Goal: Task Accomplishment & Management: Use online tool/utility

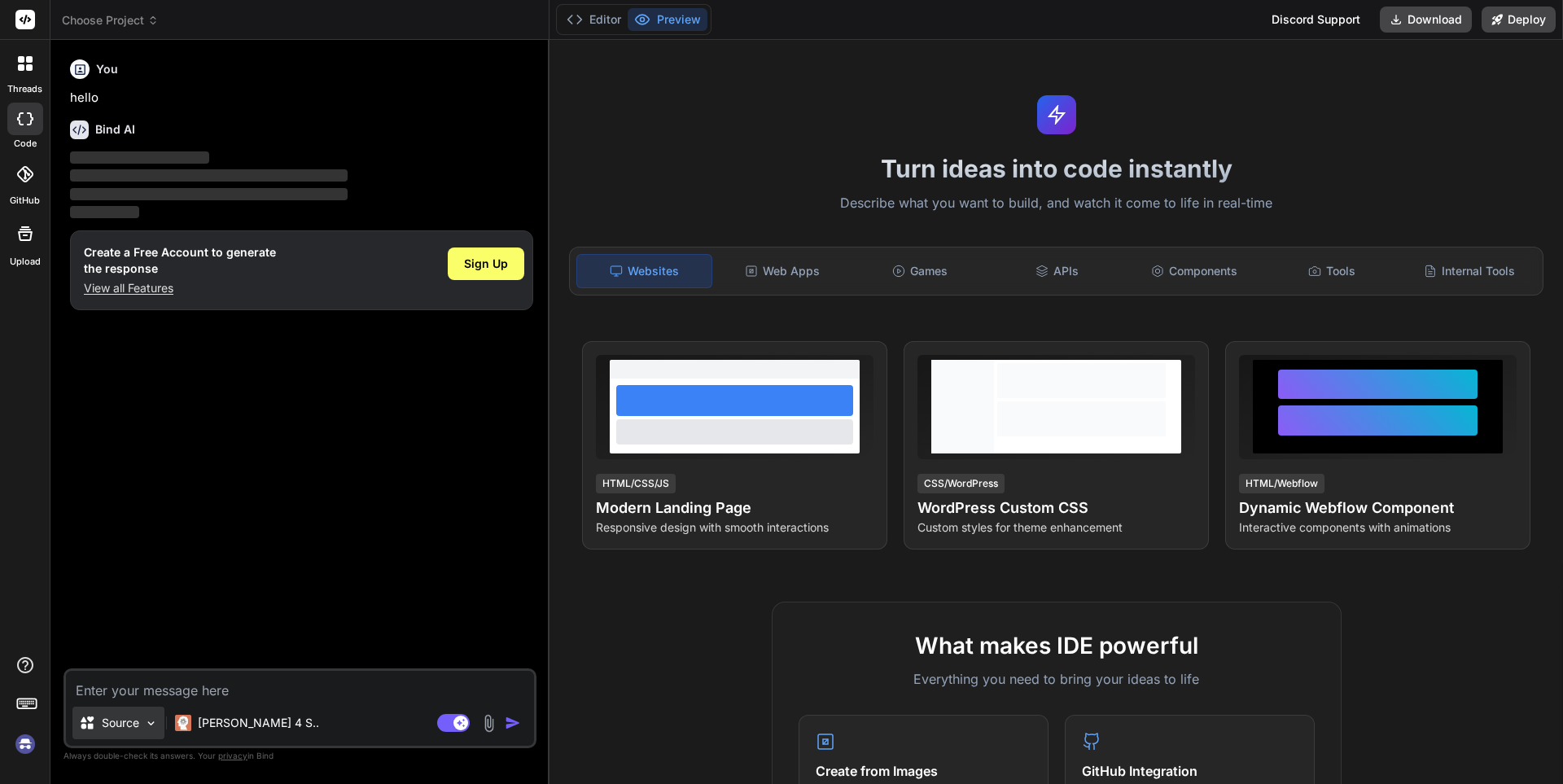
click at [143, 721] on div "Source" at bounding box center [118, 723] width 92 height 33
type textarea "x"
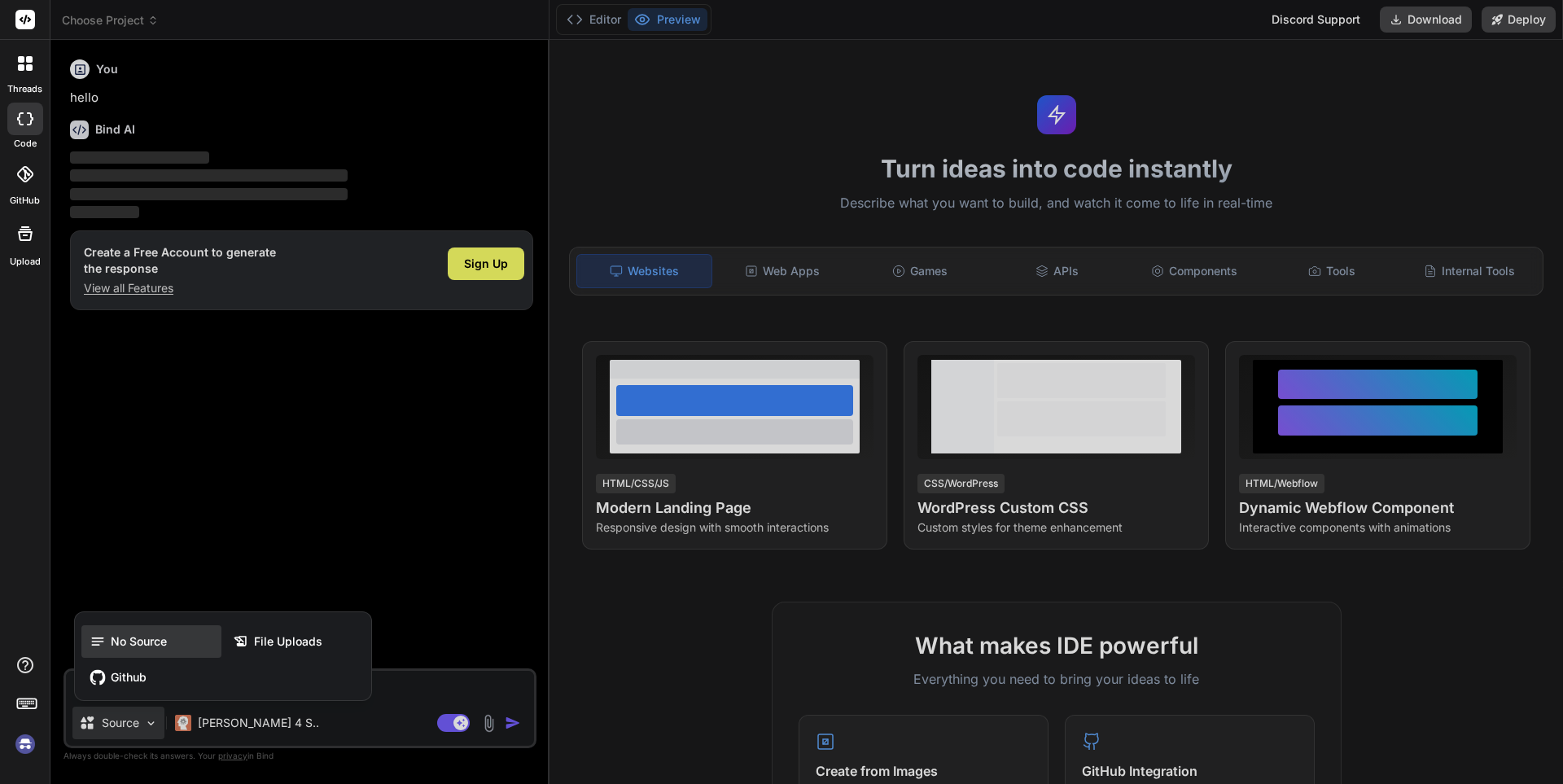
click at [149, 651] on div "No Source" at bounding box center [151, 642] width 140 height 33
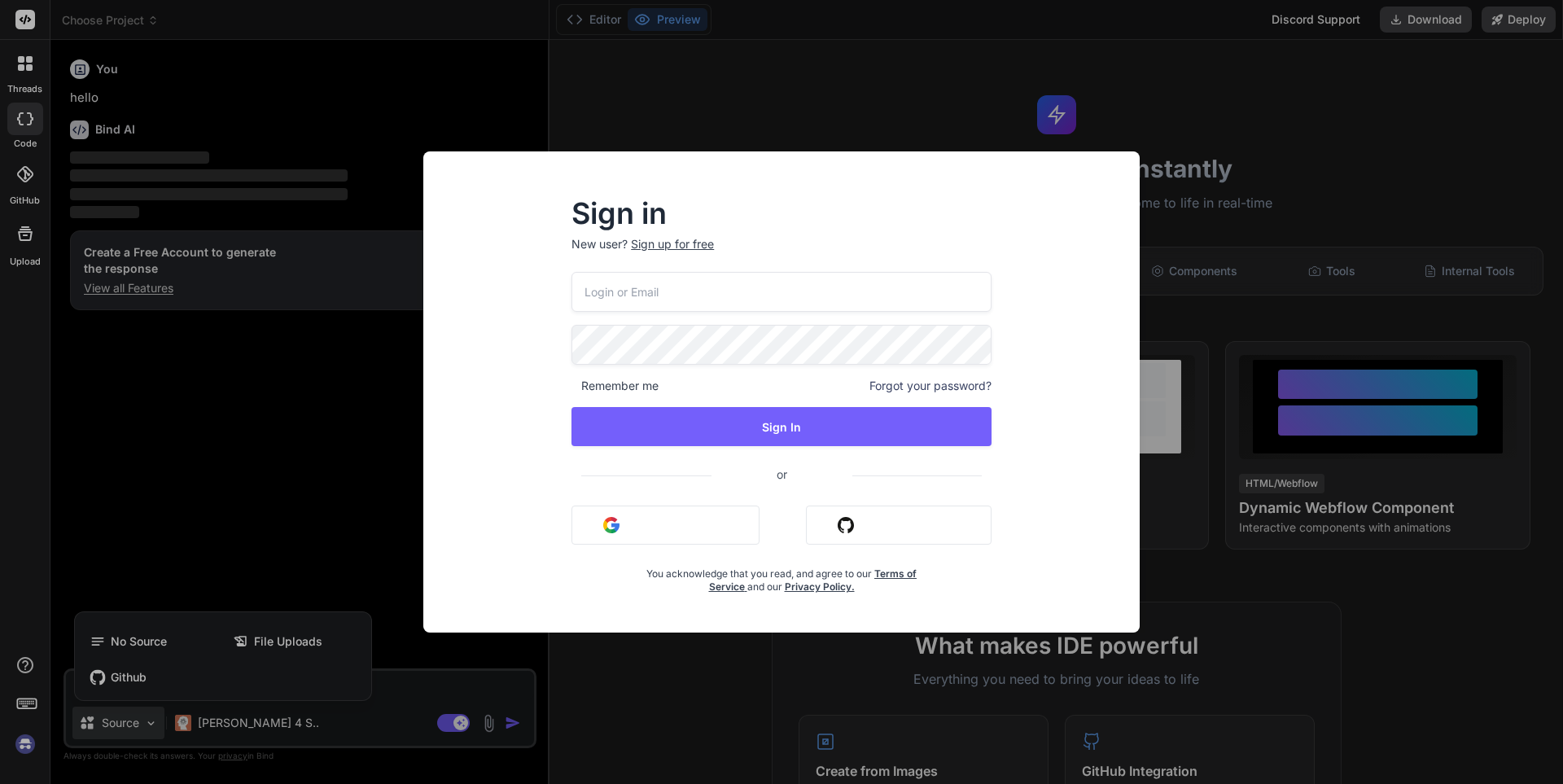
click at [650, 283] on input "email" at bounding box center [782, 291] width 420 height 40
click at [650, 290] on input "email" at bounding box center [782, 291] width 420 height 40
type input "[PERSON_NAME]"
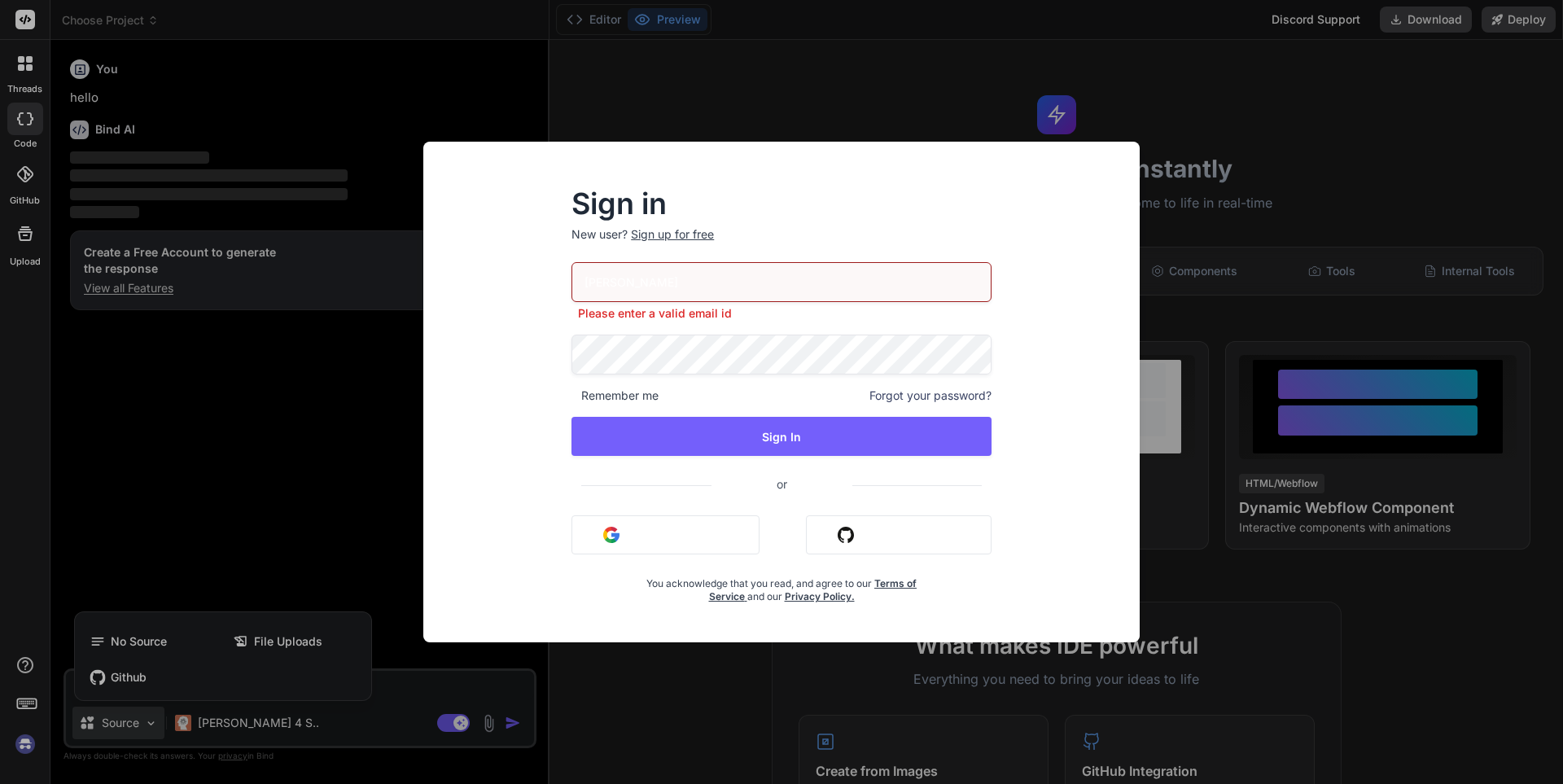
click at [397, 73] on div "Sign in New user? Sign up for free [PERSON_NAME] Please enter a valid email id …" at bounding box center [782, 392] width 1563 height 784
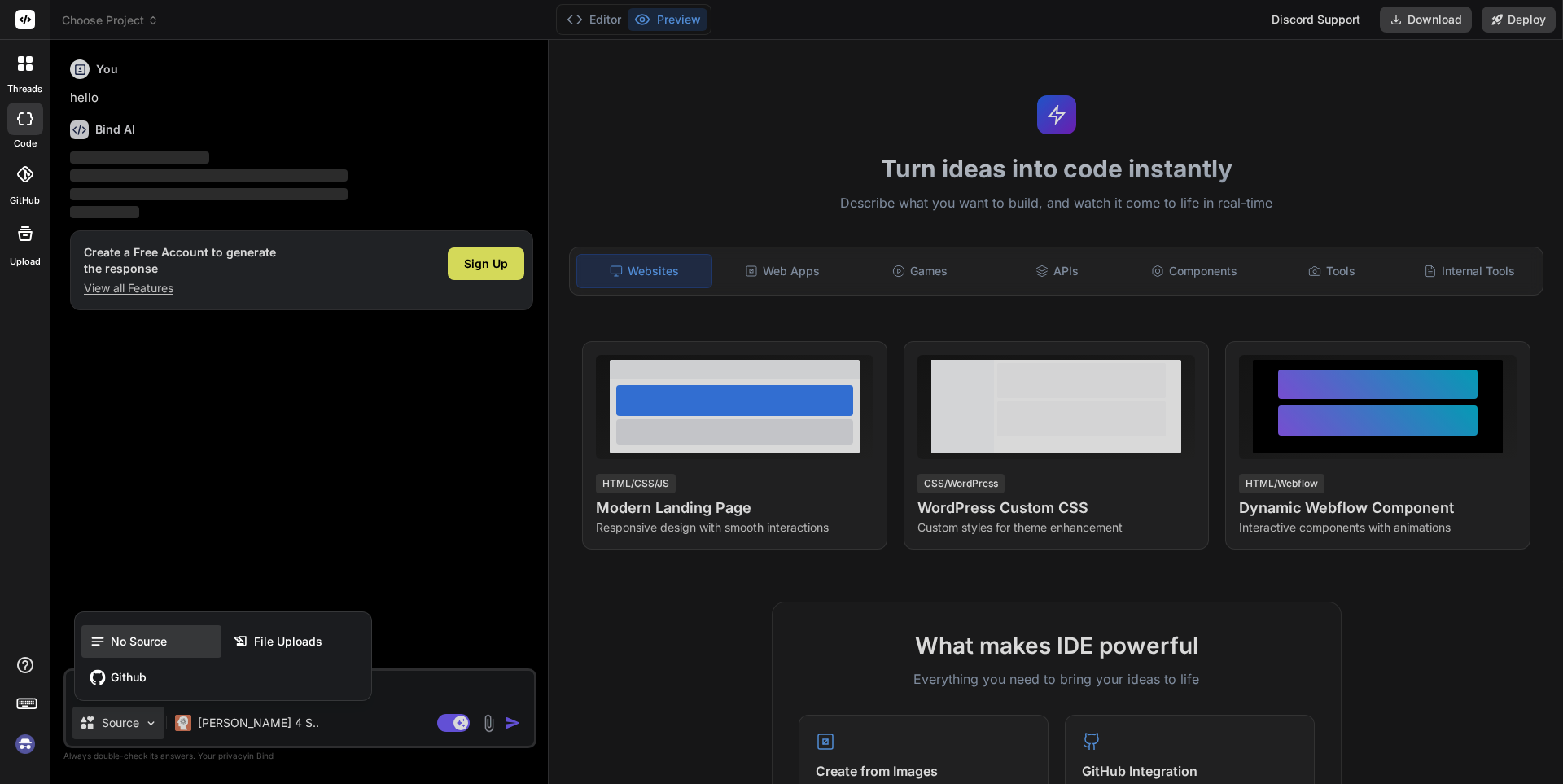
click at [151, 649] on div "No Source" at bounding box center [151, 642] width 140 height 33
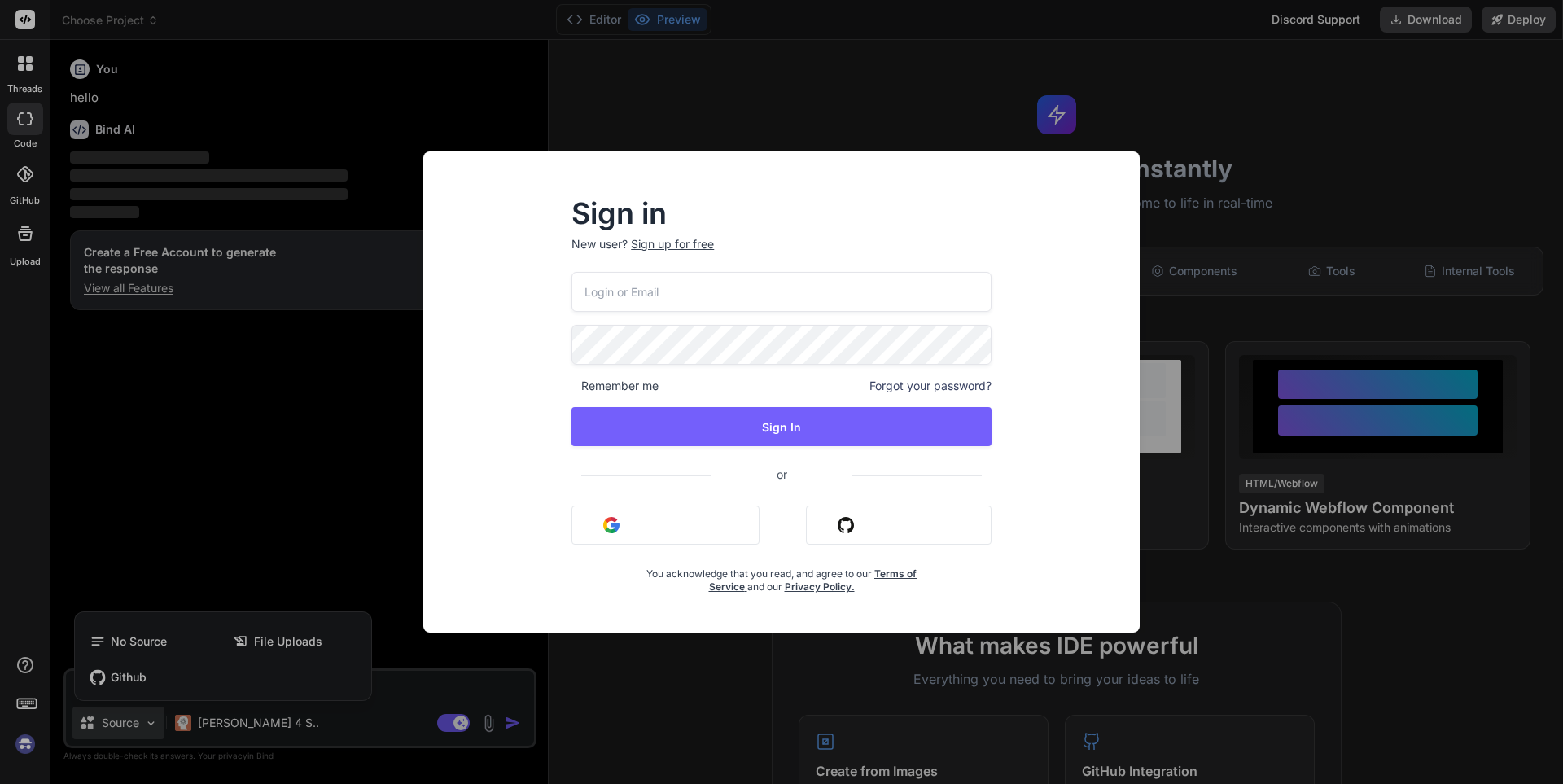
click at [650, 293] on input "email" at bounding box center [782, 291] width 420 height 40
type input "gsdfggg"
type input "[EMAIL_ADDRESS][DOMAIN_NAME]"
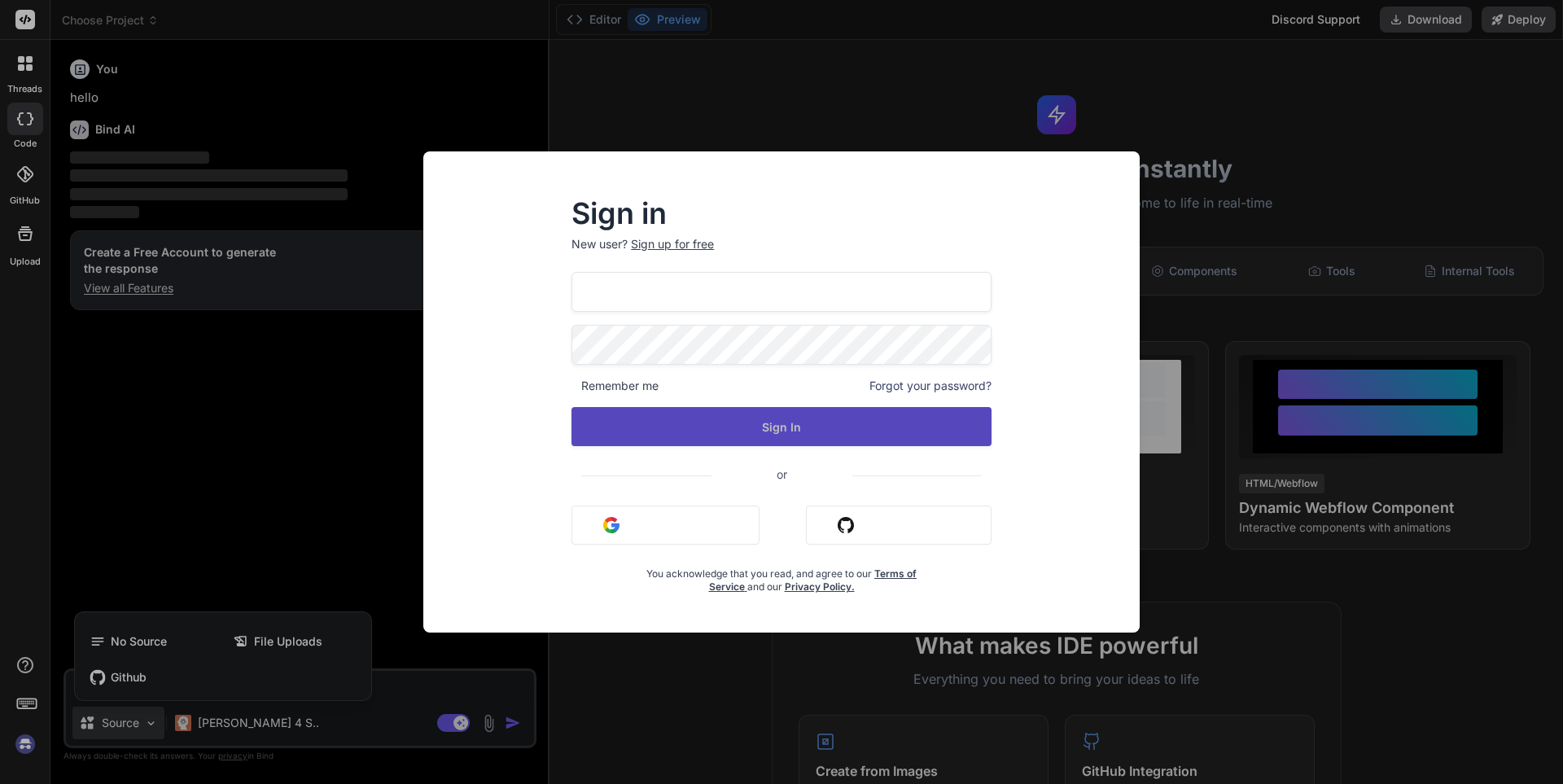
drag, startPoint x: 844, startPoint y: 418, endPoint x: 770, endPoint y: 415, distance: 74.1
click at [840, 415] on button "Sign In" at bounding box center [782, 427] width 420 height 39
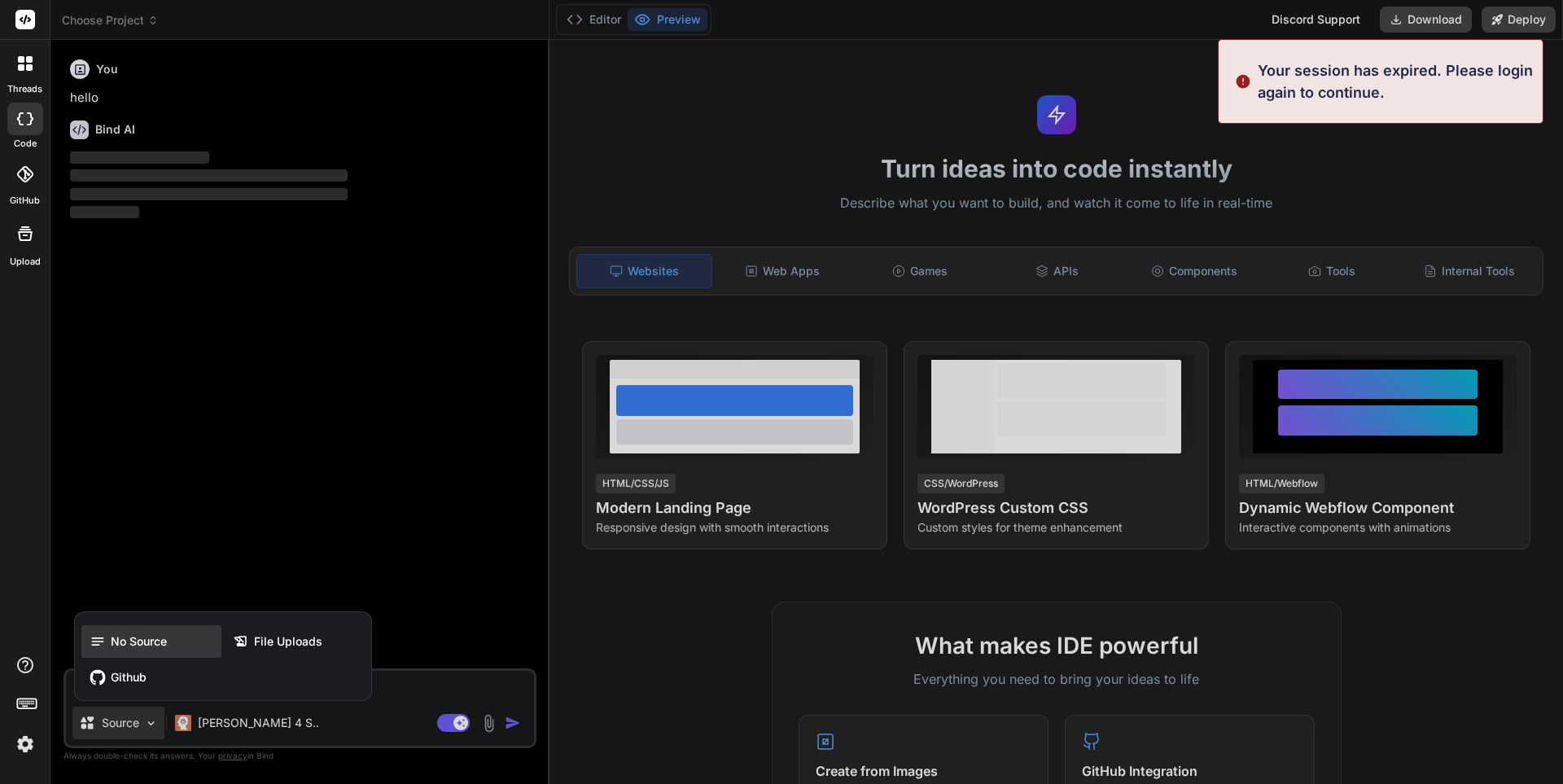
click at [143, 638] on span "No Source" at bounding box center [139, 641] width 57 height 16
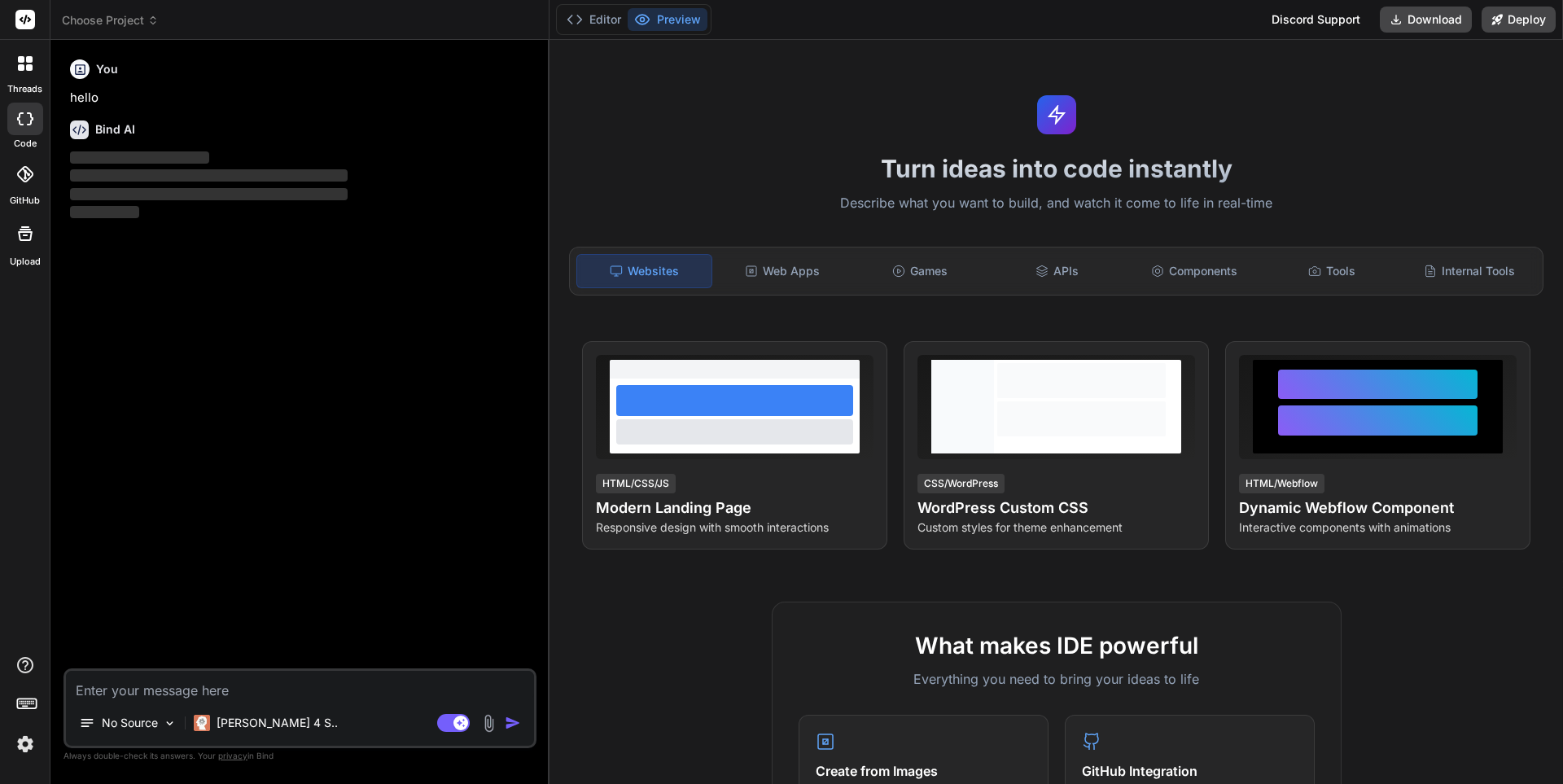
click at [159, 685] on textarea at bounding box center [300, 685] width 468 height 29
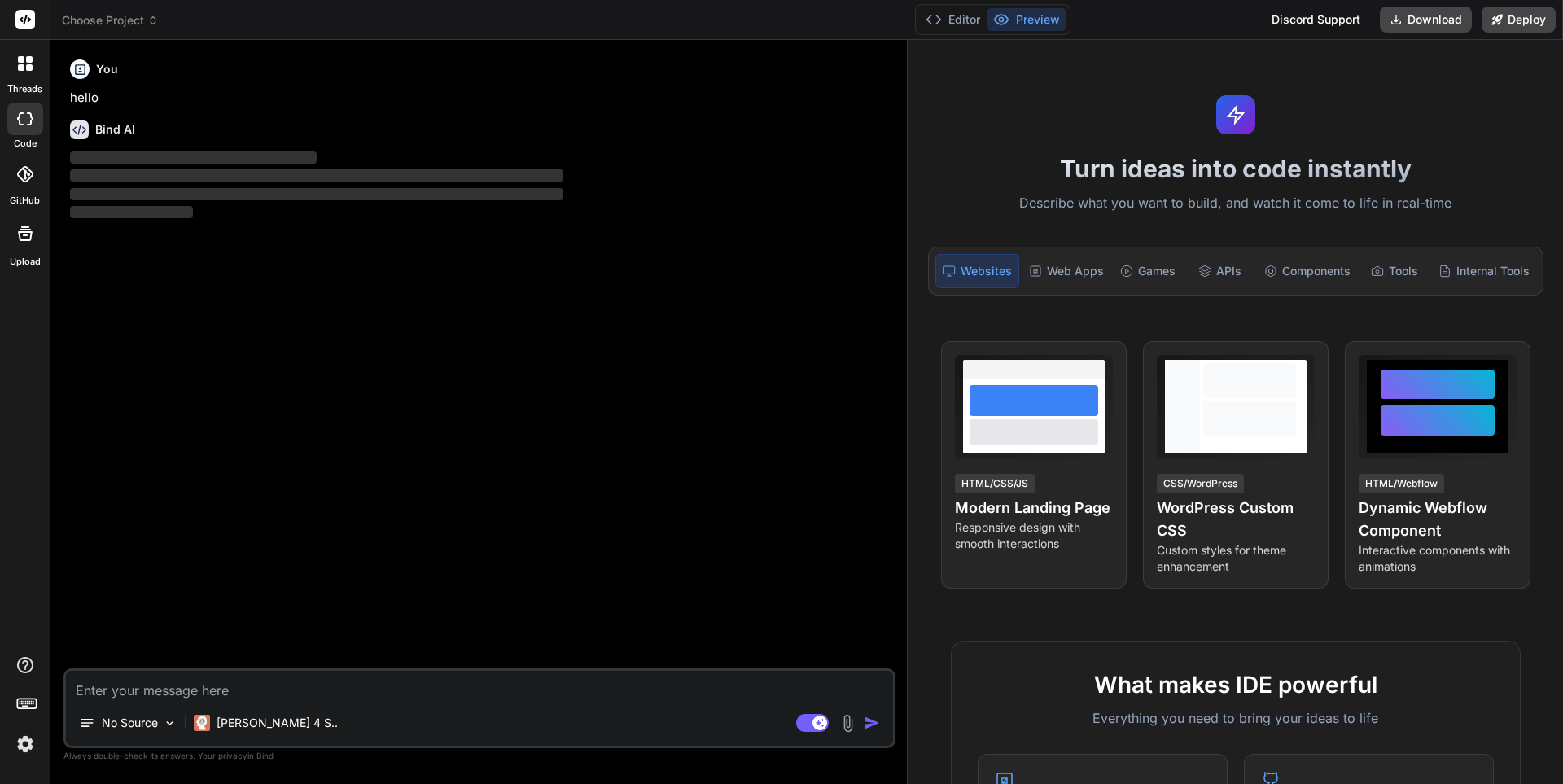
type textarea "x"
drag, startPoint x: 548, startPoint y: 317, endPoint x: 931, endPoint y: 316, distance: 383.0
click at [908, 311] on div "Bind AI Web Search Created with Pixso. Code Generator You hello Bind AI ‌ ‌ ‌ ‌…" at bounding box center [479, 412] width 858 height 744
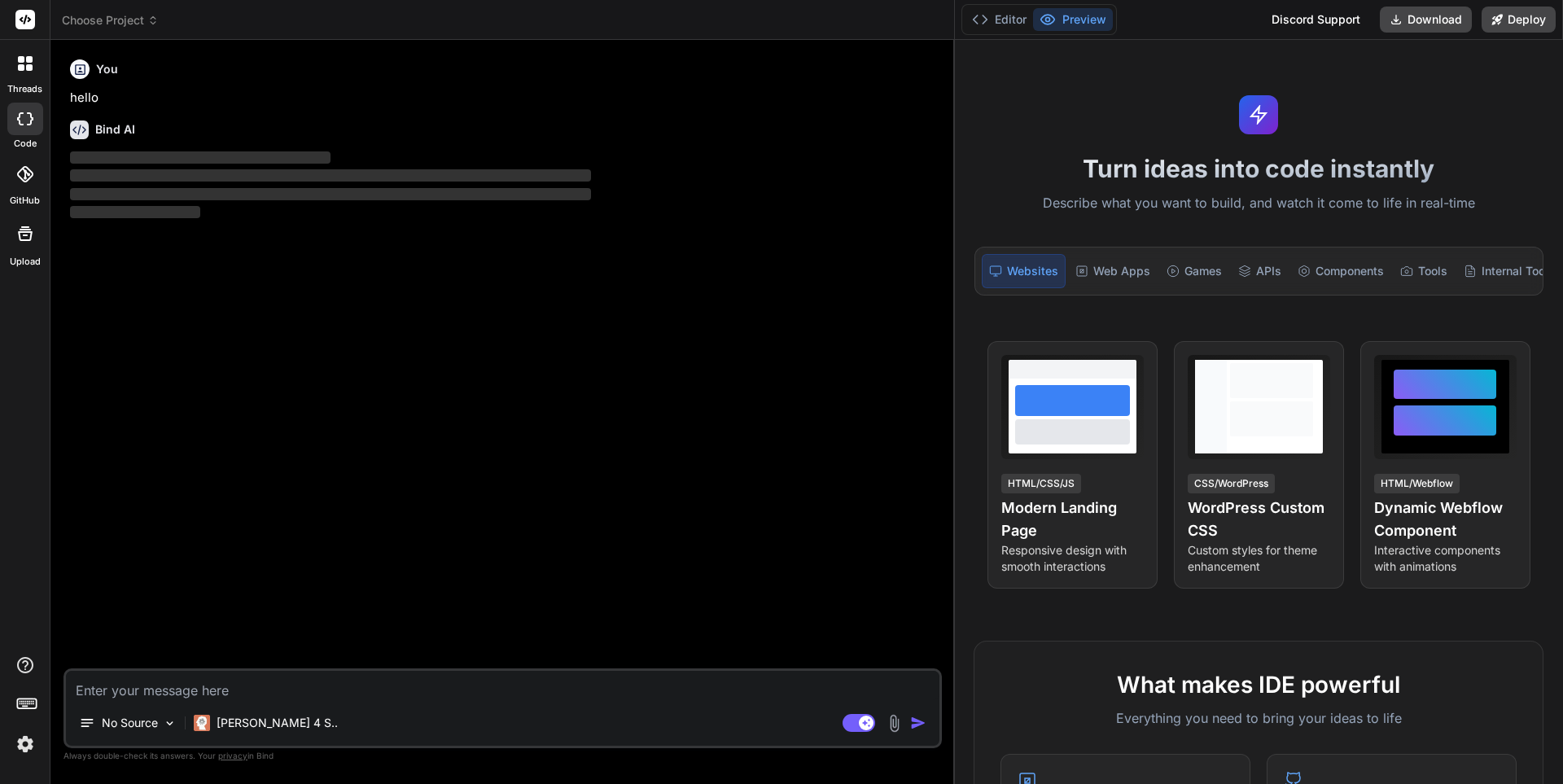
click at [218, 689] on textarea at bounding box center [502, 685] width 873 height 29
